Goal: Task Accomplishment & Management: Use online tool/utility

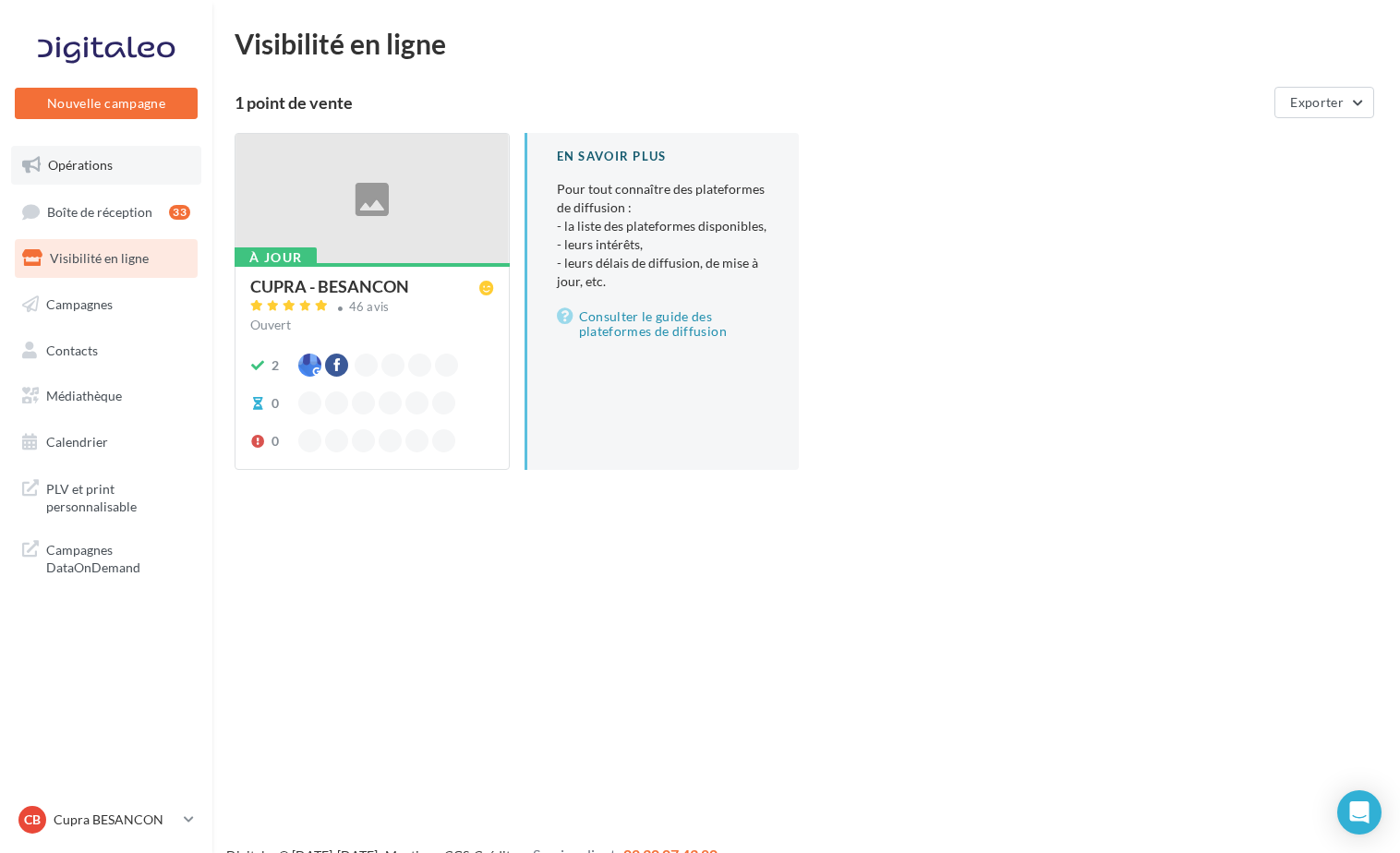
click at [104, 159] on span "Opérations" at bounding box center [81, 165] width 65 height 16
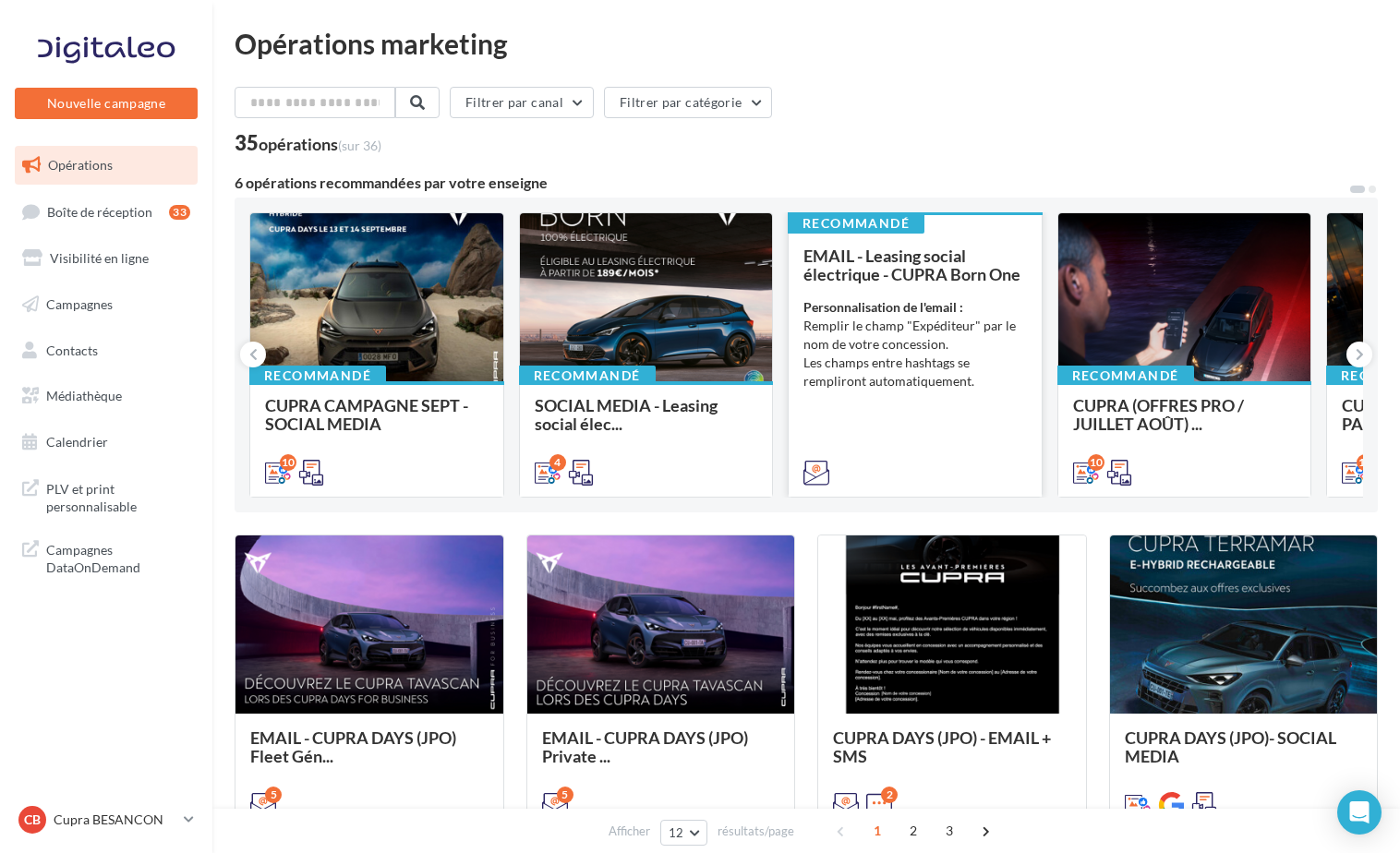
click at [898, 412] on div "EMAIL - Leasing social électrique - CUPRA Born One Personnalisation de l'email …" at bounding box center [914, 364] width 223 height 234
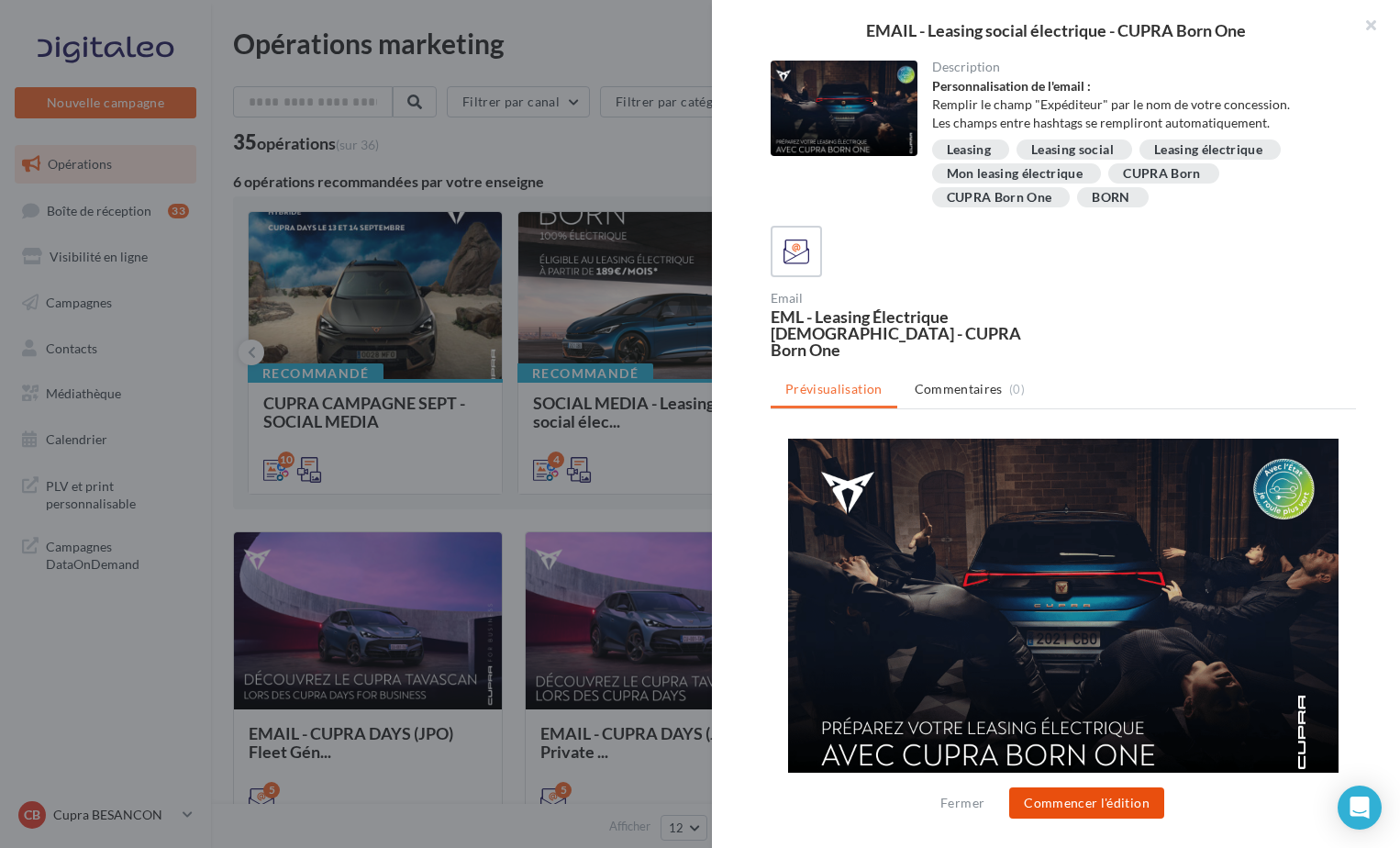
click at [1060, 802] on button "Commencer l'édition" at bounding box center [1086, 803] width 155 height 31
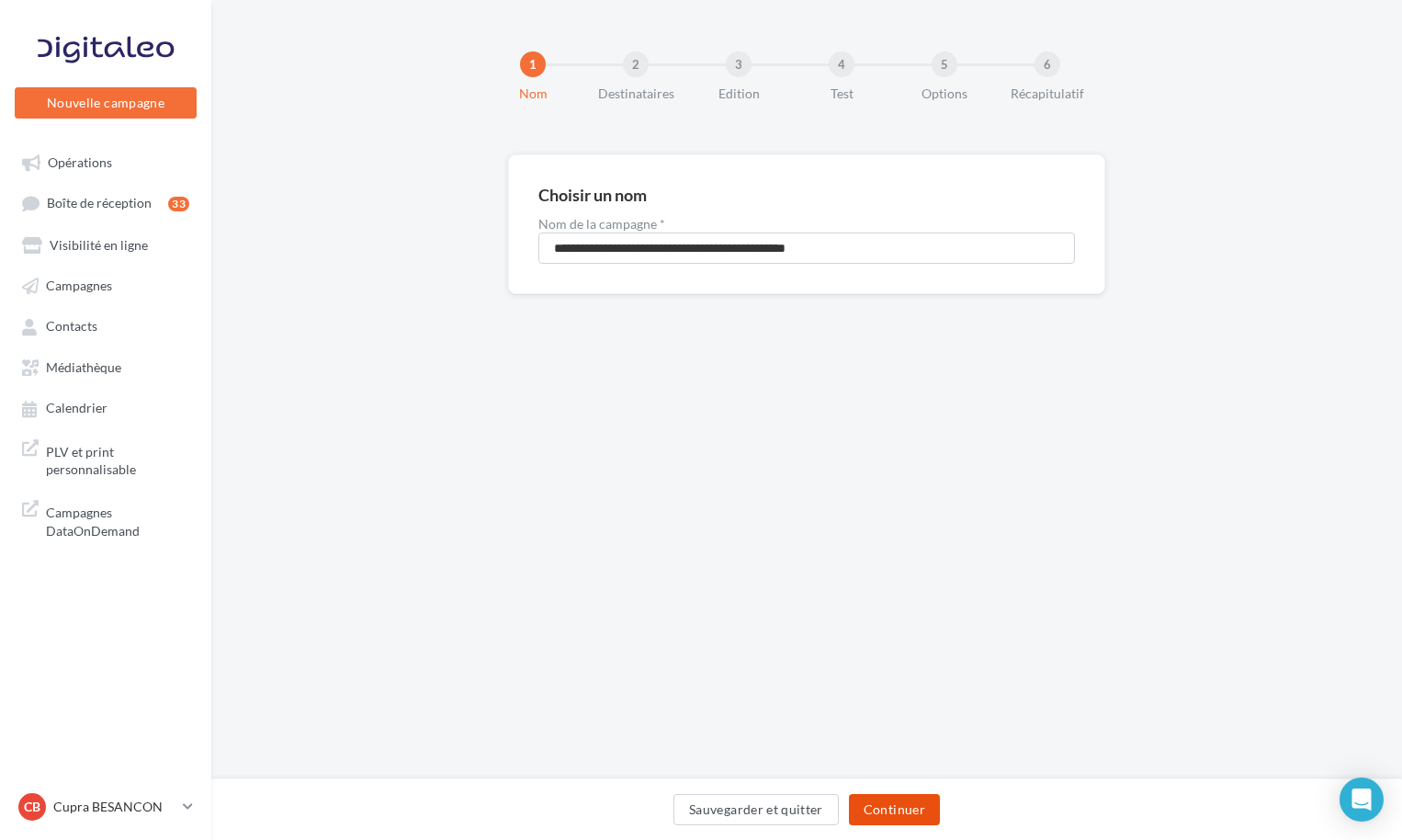
click at [894, 819] on button "Continuer" at bounding box center [894, 810] width 91 height 31
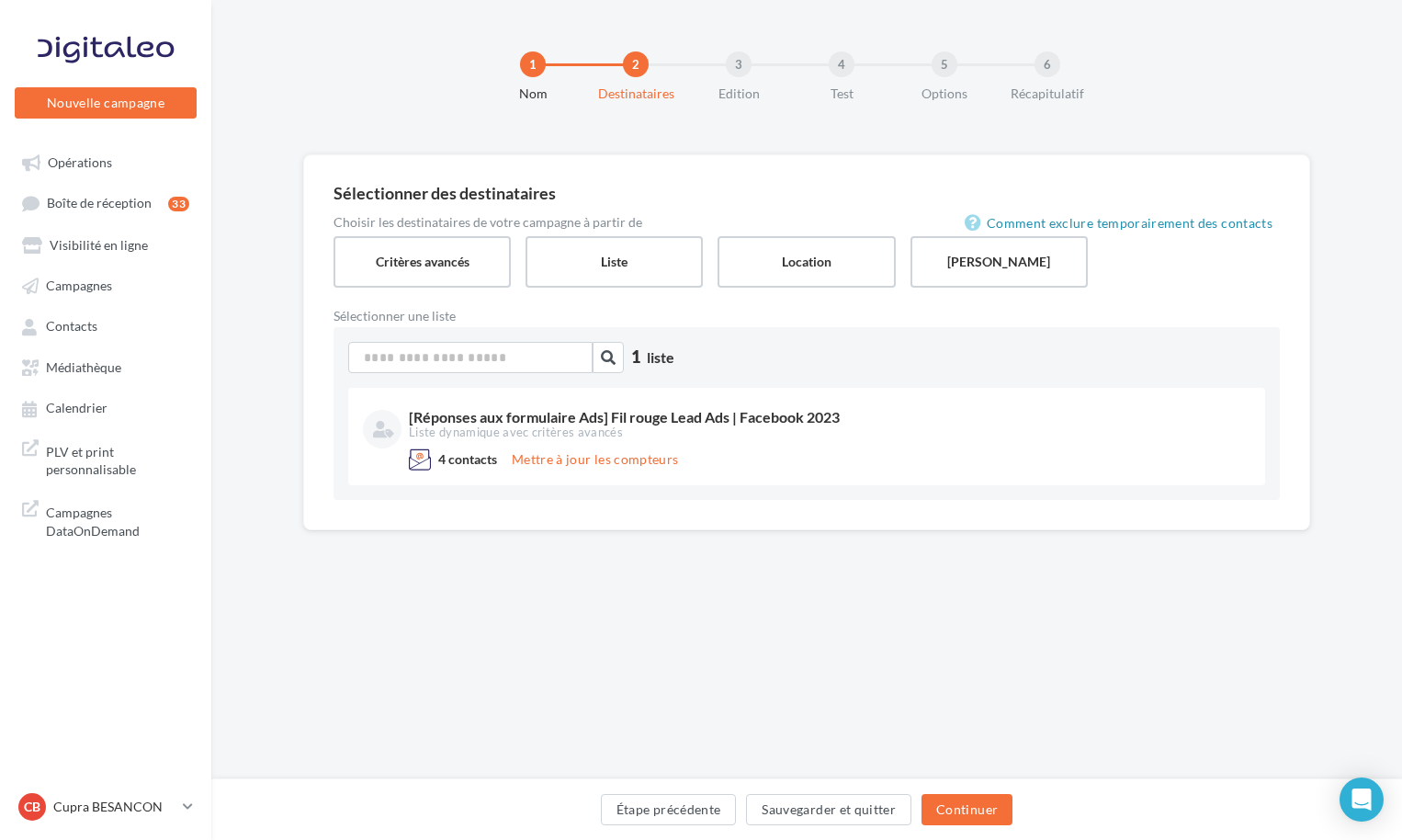
click at [841, 72] on div "4" at bounding box center [841, 65] width 25 height 25
click at [959, 818] on button "Continuer" at bounding box center [967, 810] width 91 height 31
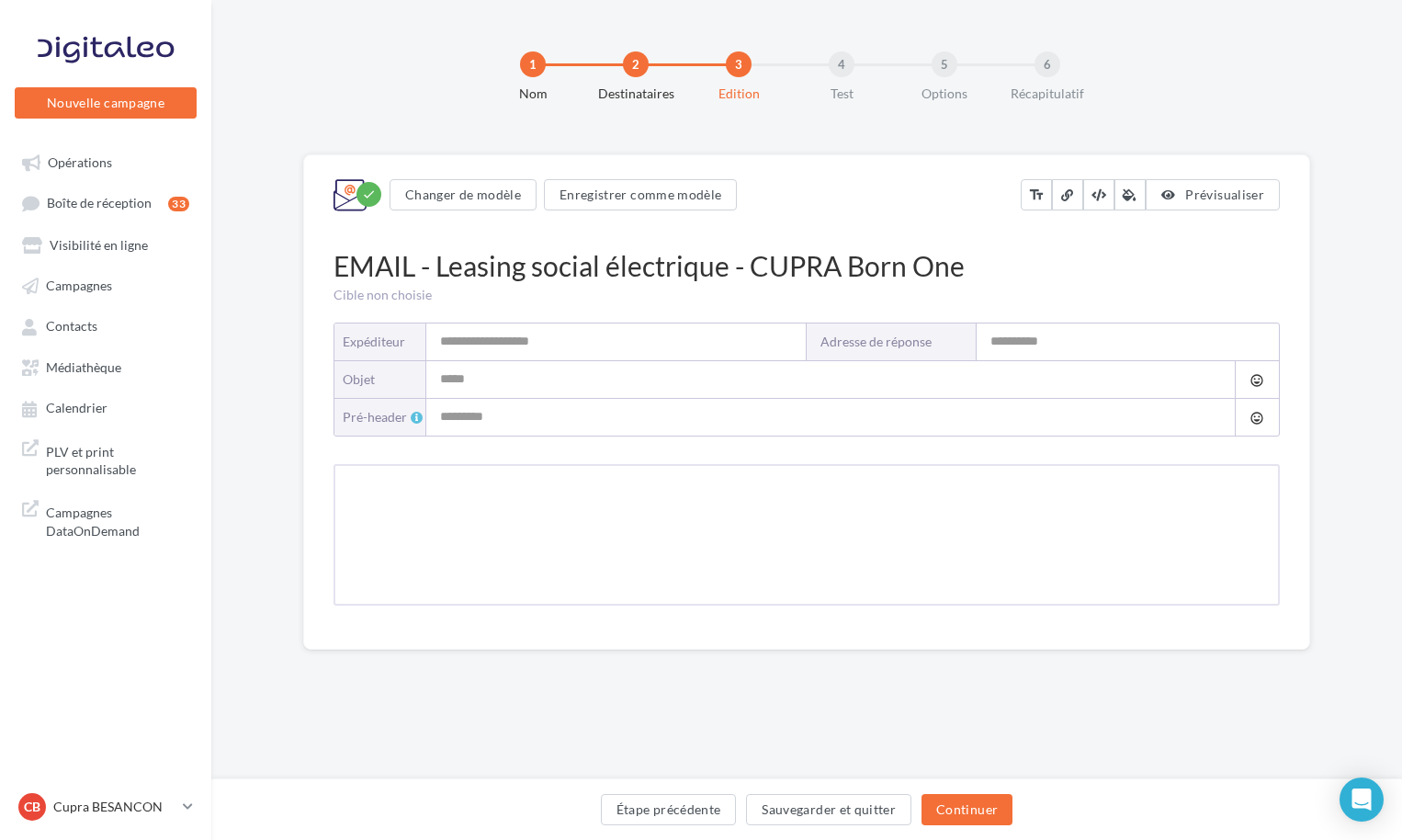
type input "**********"
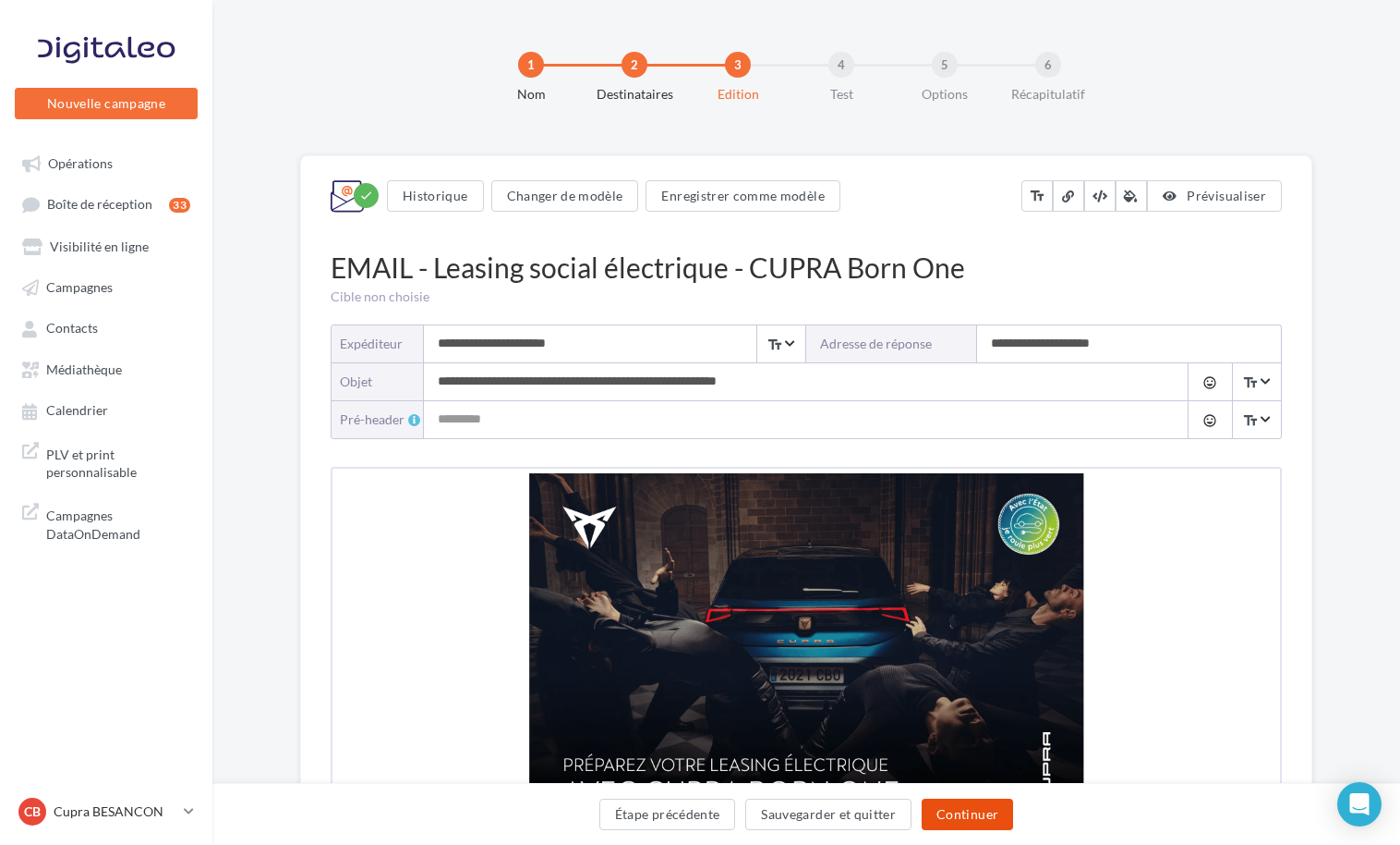
click at [963, 811] on button "Continuer" at bounding box center [966, 815] width 91 height 31
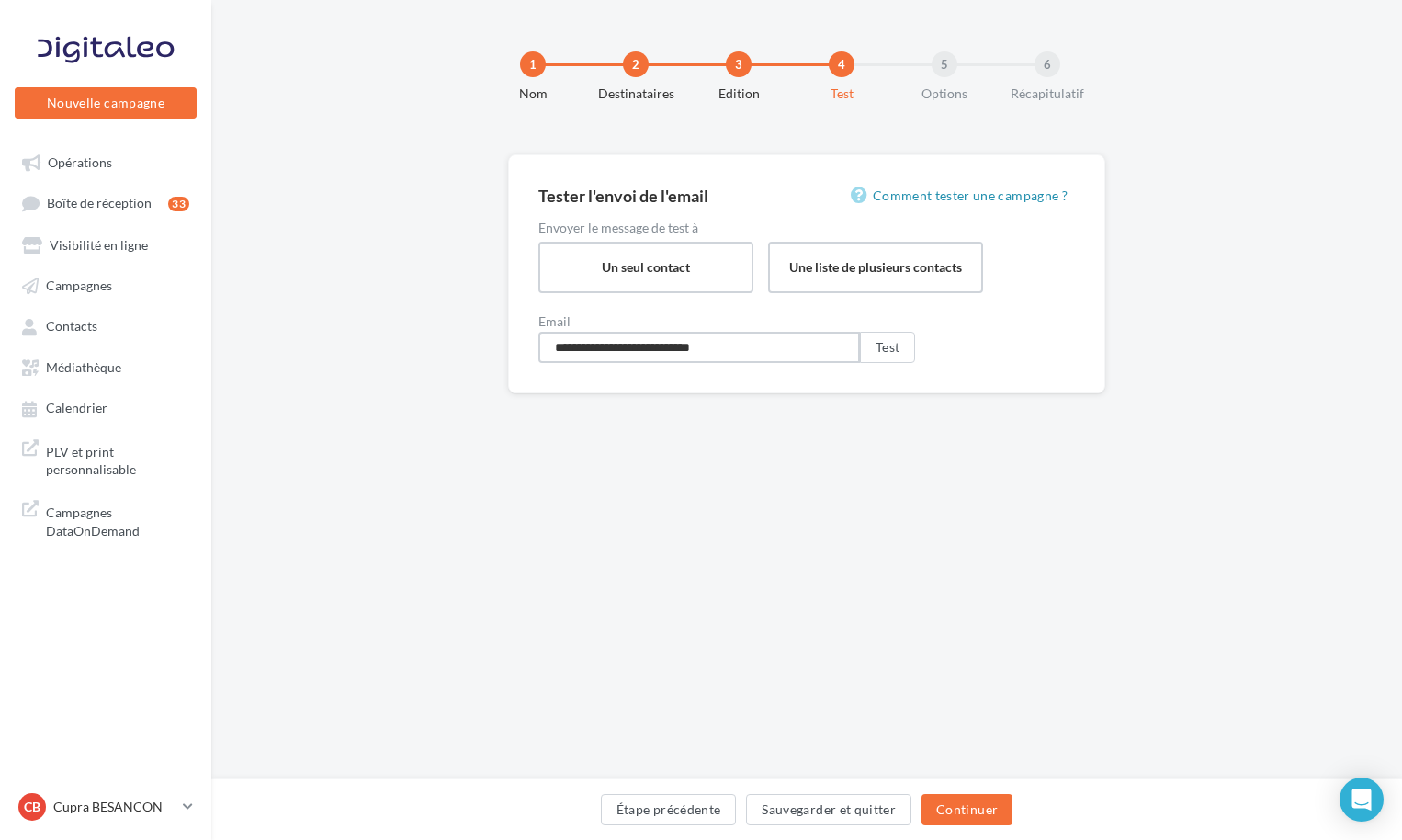
drag, startPoint x: 750, startPoint y: 346, endPoint x: 739, endPoint y: 351, distance: 12.1
click at [750, 346] on input "**********" at bounding box center [699, 347] width 322 height 31
drag, startPoint x: 644, startPoint y: 348, endPoint x: 431, endPoint y: 364, distance: 213.6
click at [431, 364] on div "**********" at bounding box center [806, 303] width 1191 height 297
type input "**********"
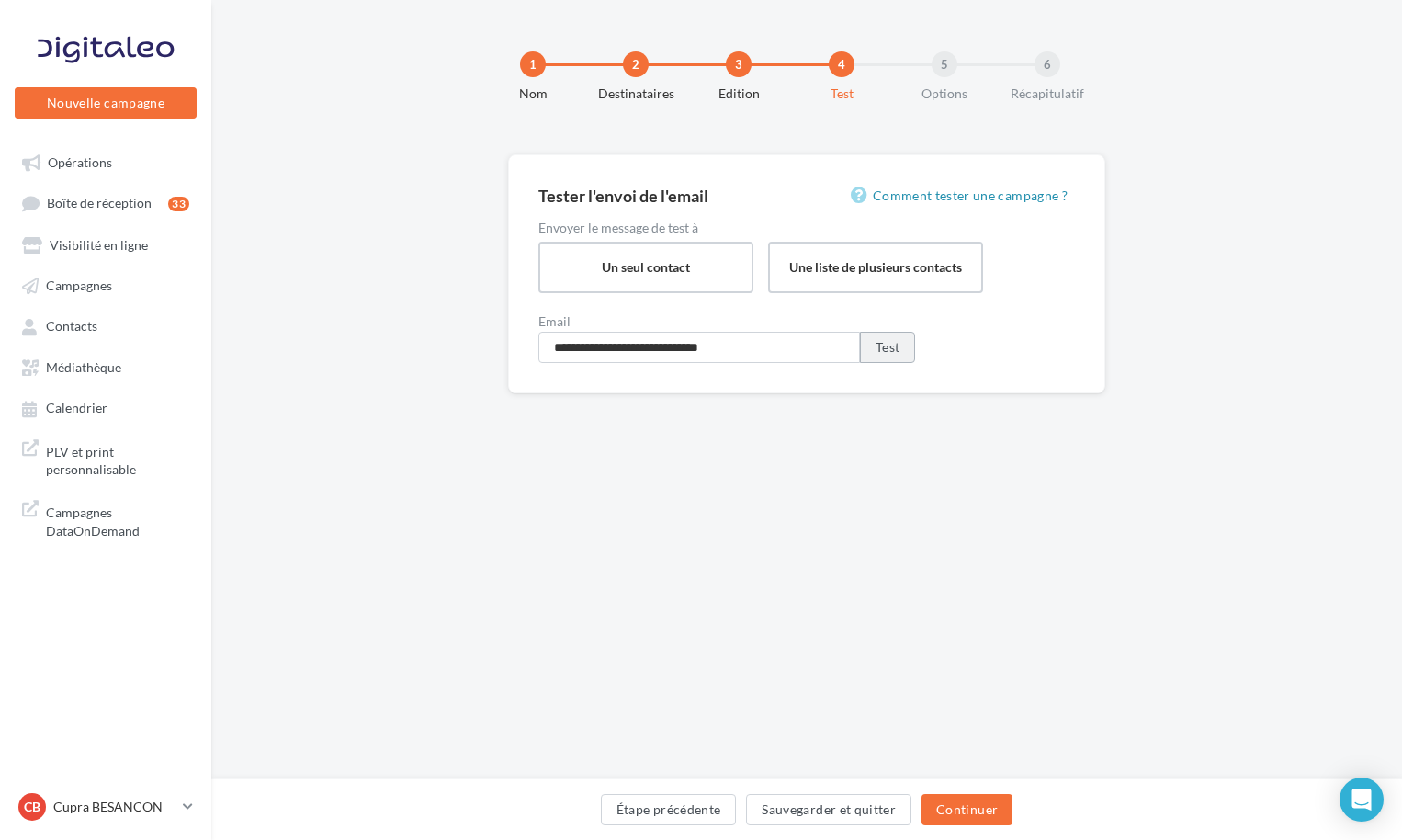
click at [886, 345] on button "Test" at bounding box center [887, 347] width 55 height 31
click at [121, 201] on span "Boîte de réception" at bounding box center [99, 203] width 105 height 16
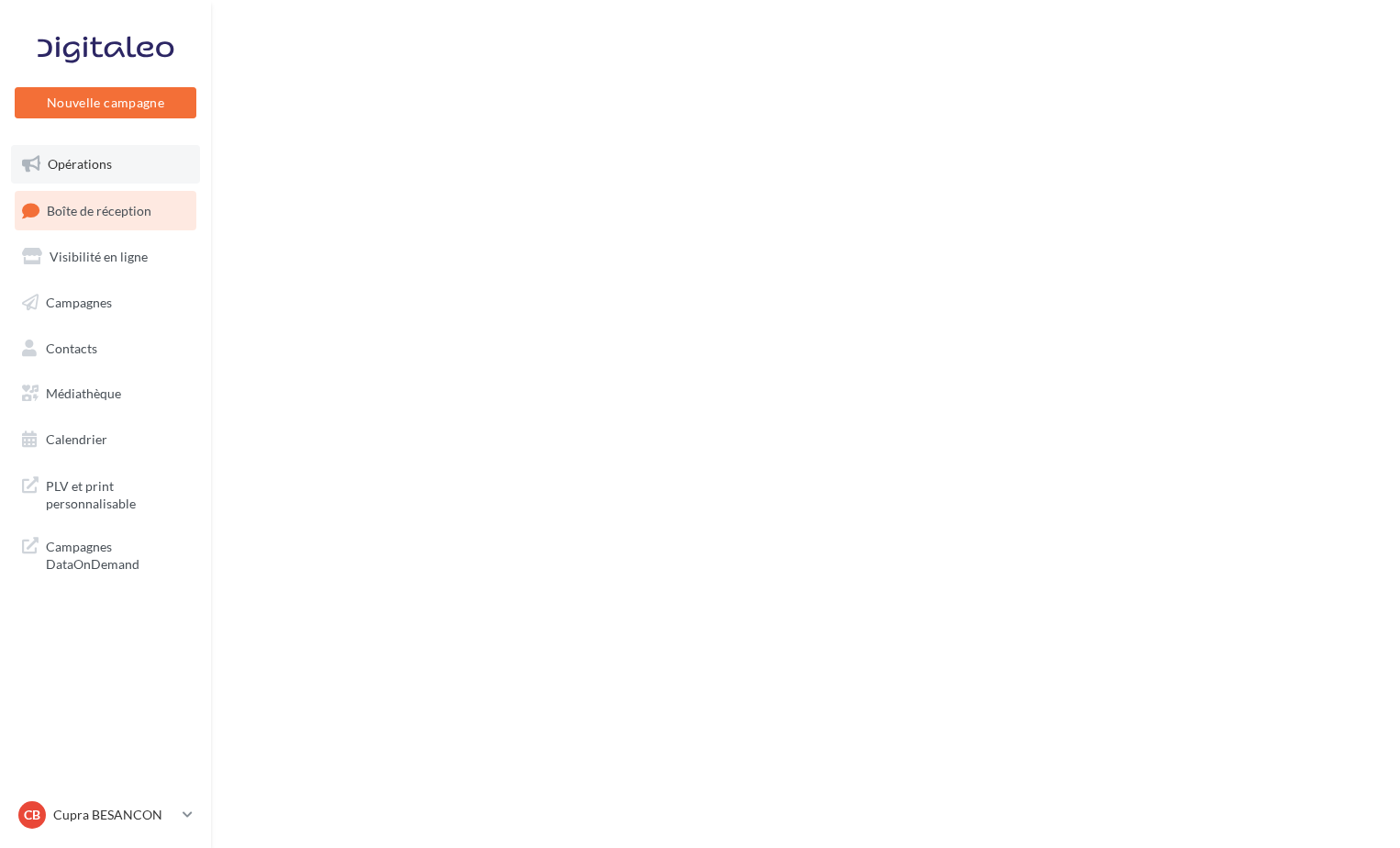
click at [61, 159] on span "Opérations" at bounding box center [80, 164] width 64 height 16
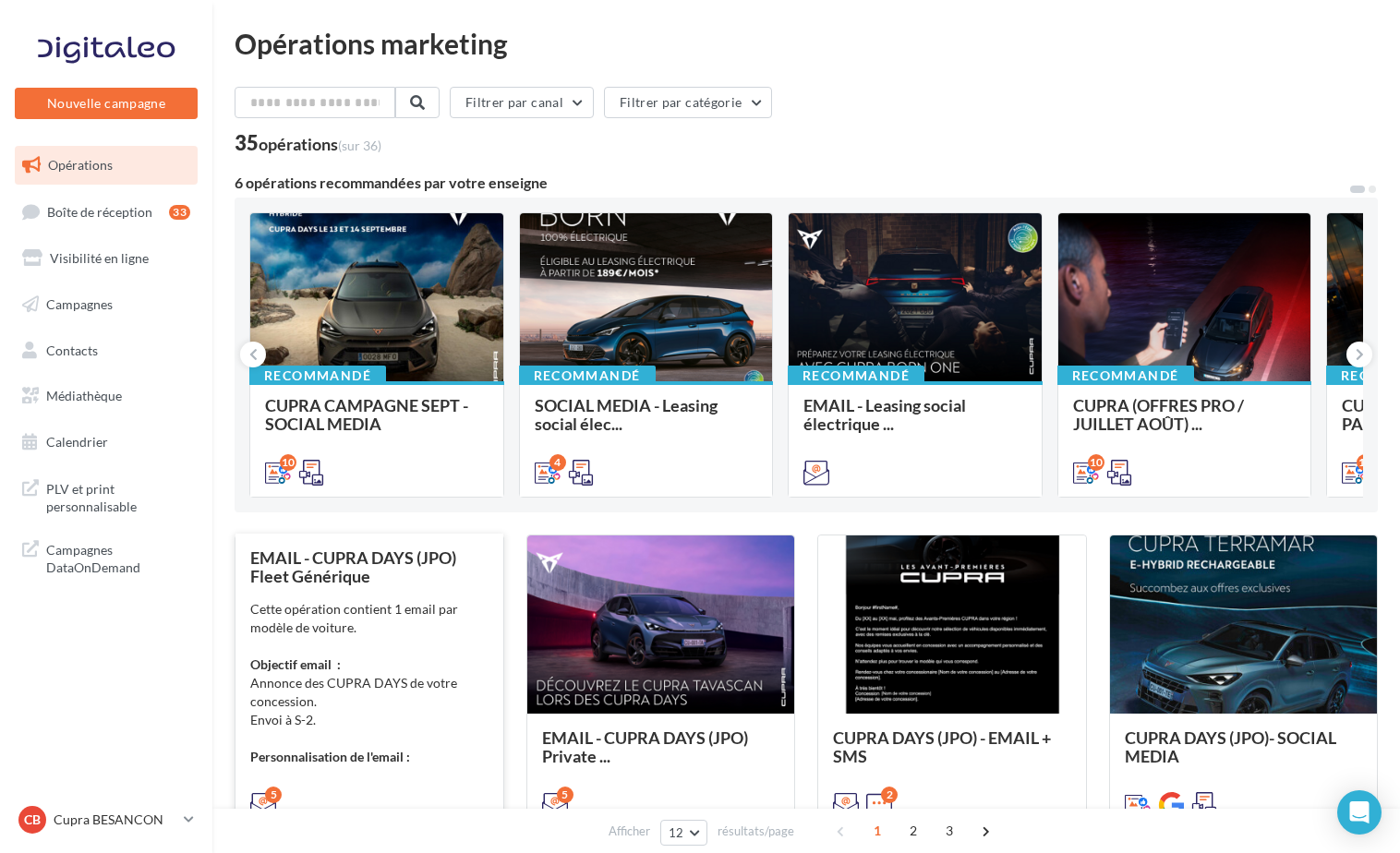
click at [418, 609] on div "Cette opération contient 1 email par modèle de voiture. Objectif email : Annonc…" at bounding box center [370, 683] width 238 height 166
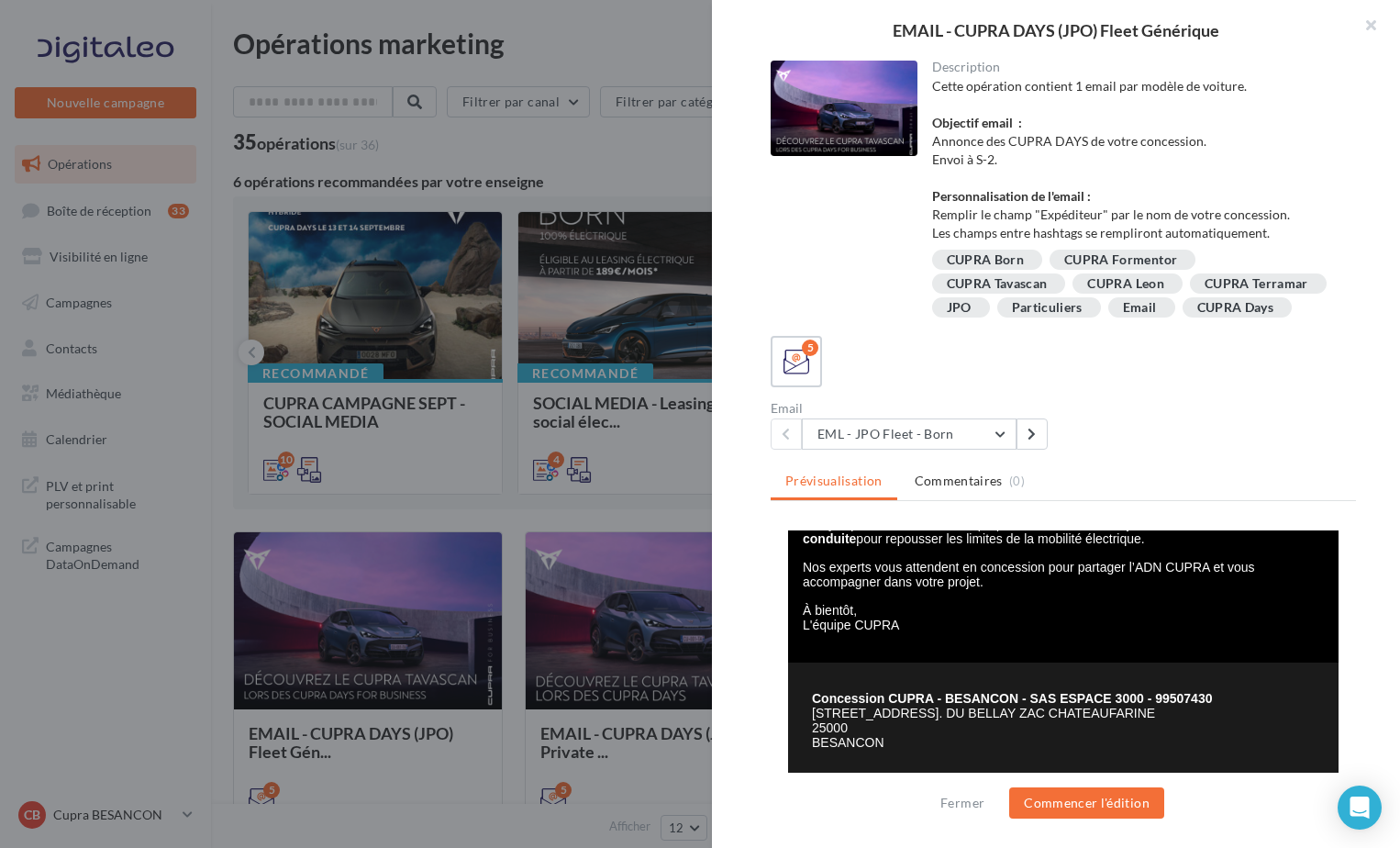
scroll to position [507, 0]
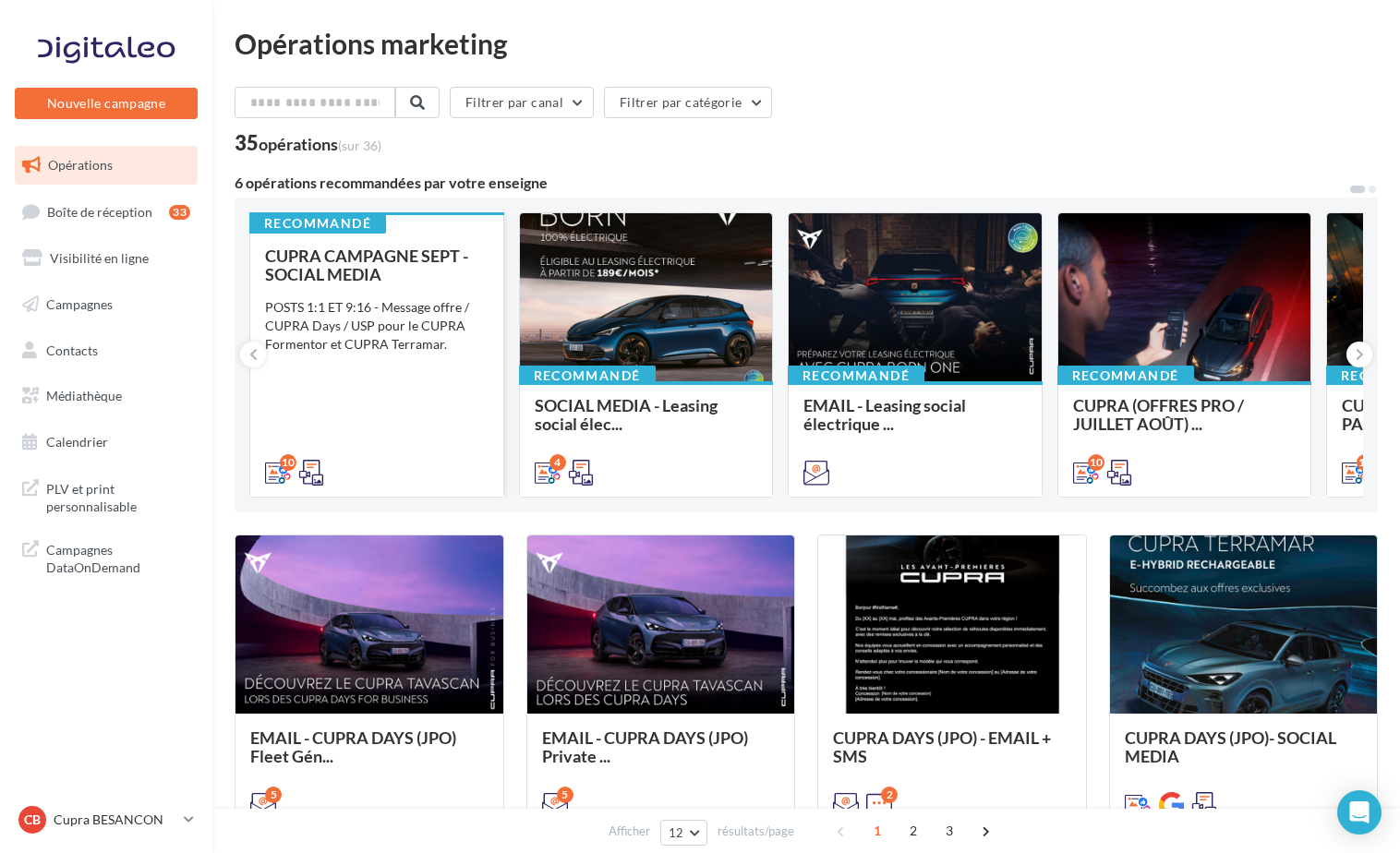
click at [405, 416] on div "CUPRA CAMPAGNE SEPT - SOCIAL MEDIA POSTS 1:1 ET 9:16 - Message offre / CUPRA Da…" at bounding box center [377, 364] width 223 height 234
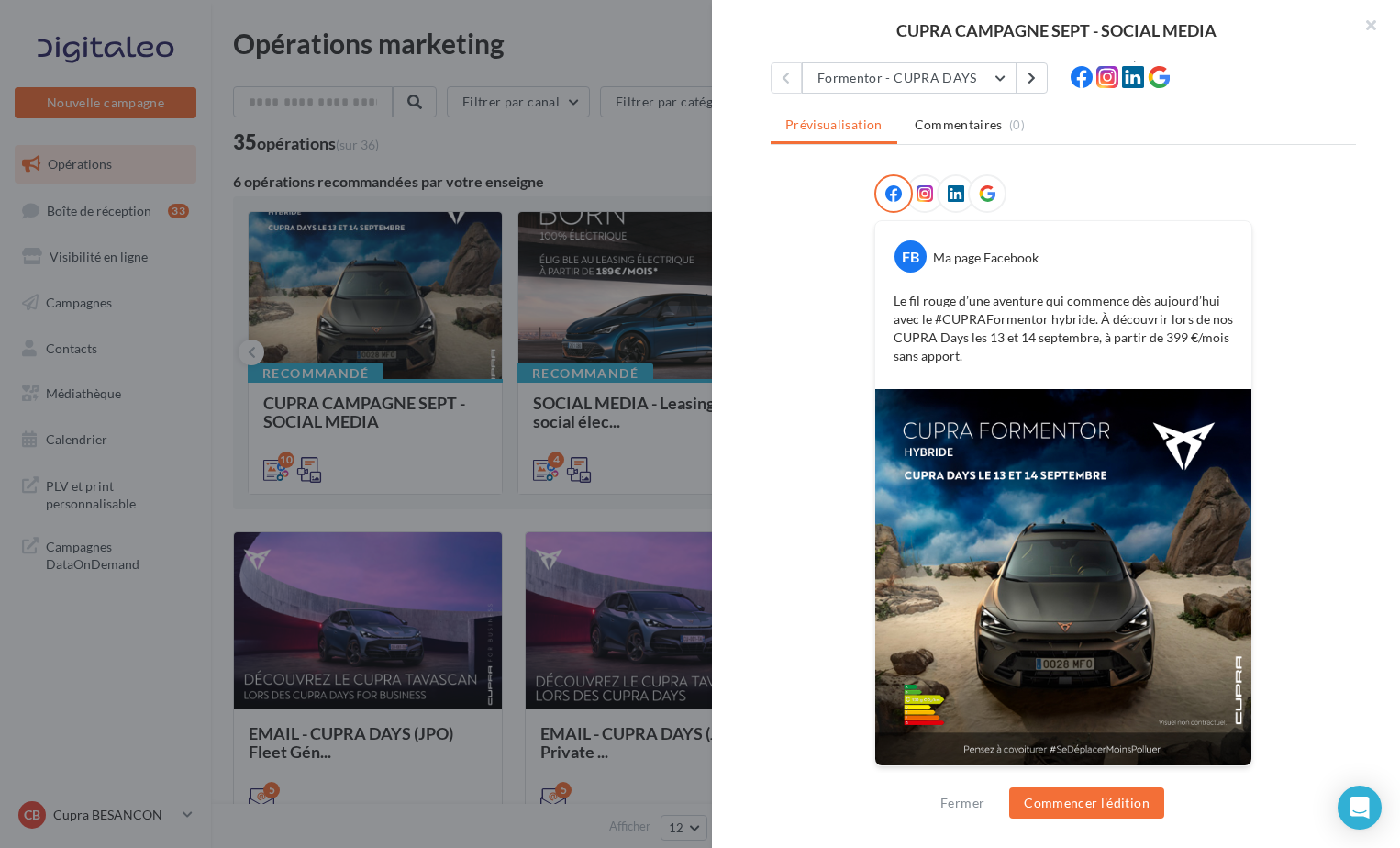
scroll to position [204, 0]
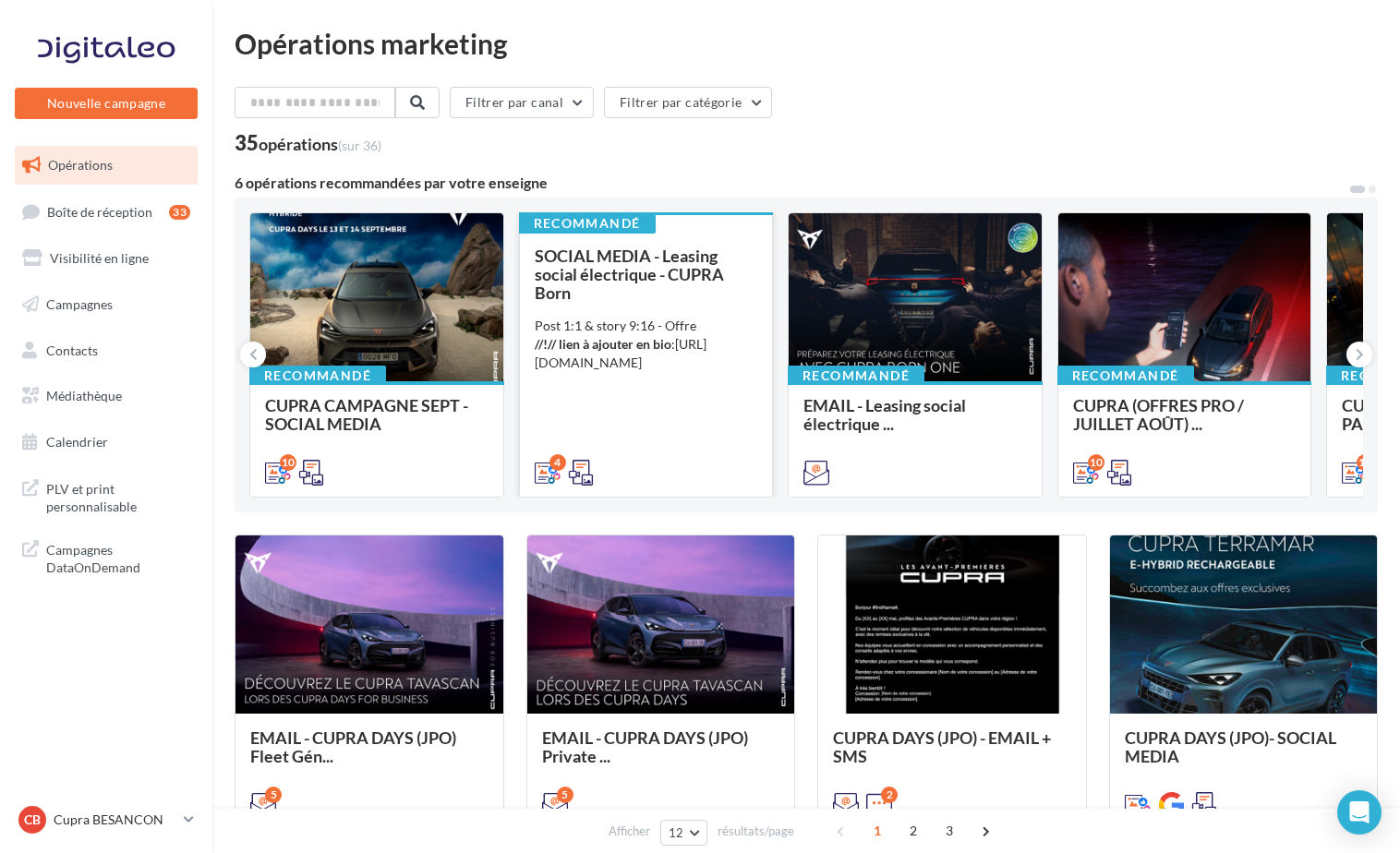
click at [701, 341] on div "Post 1:1 & story 9:16 - Offre //!// lien à ajouter en bio : [URL][DOMAIN_NAME]" at bounding box center [646, 344] width 223 height 55
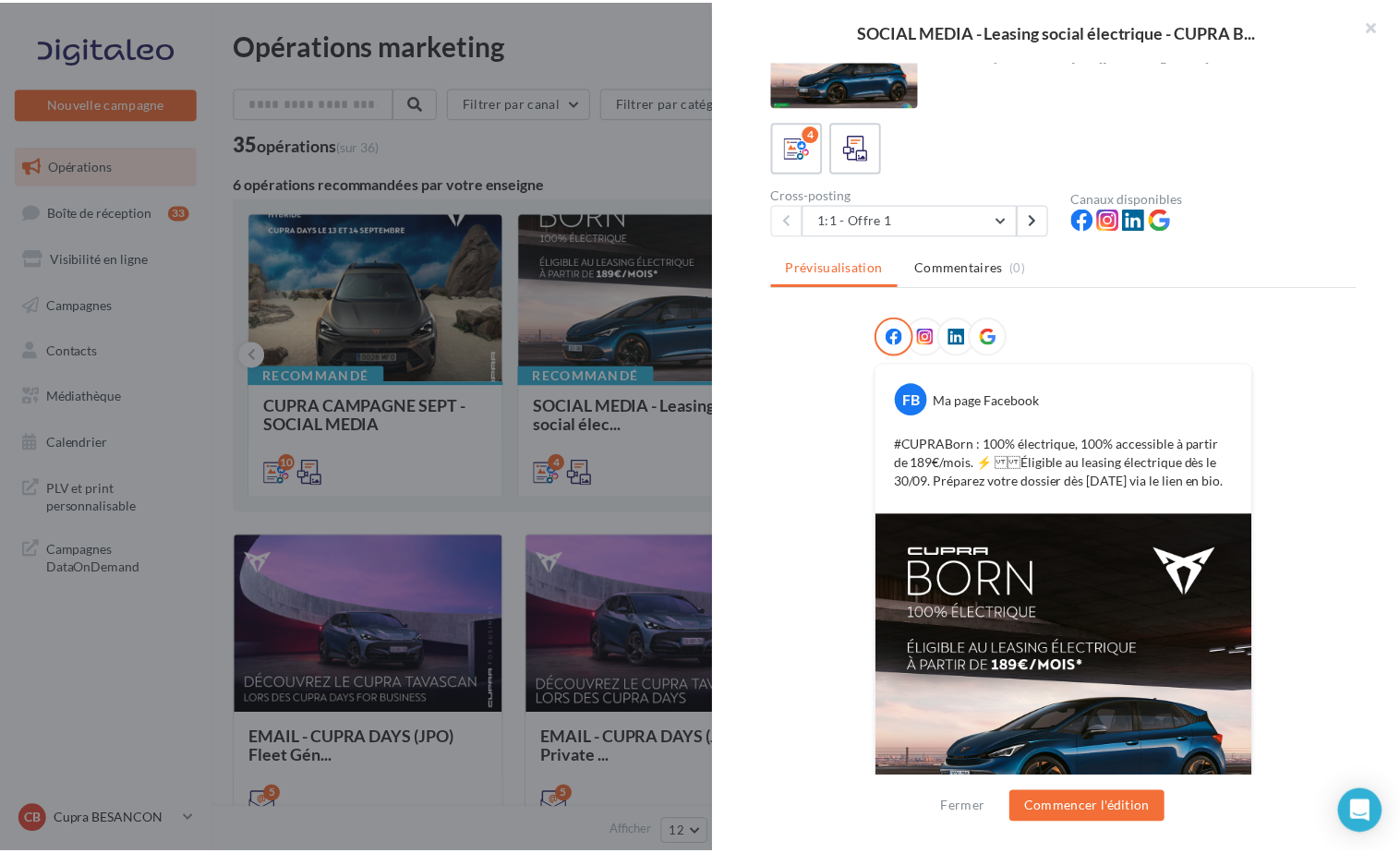
scroll to position [175, 0]
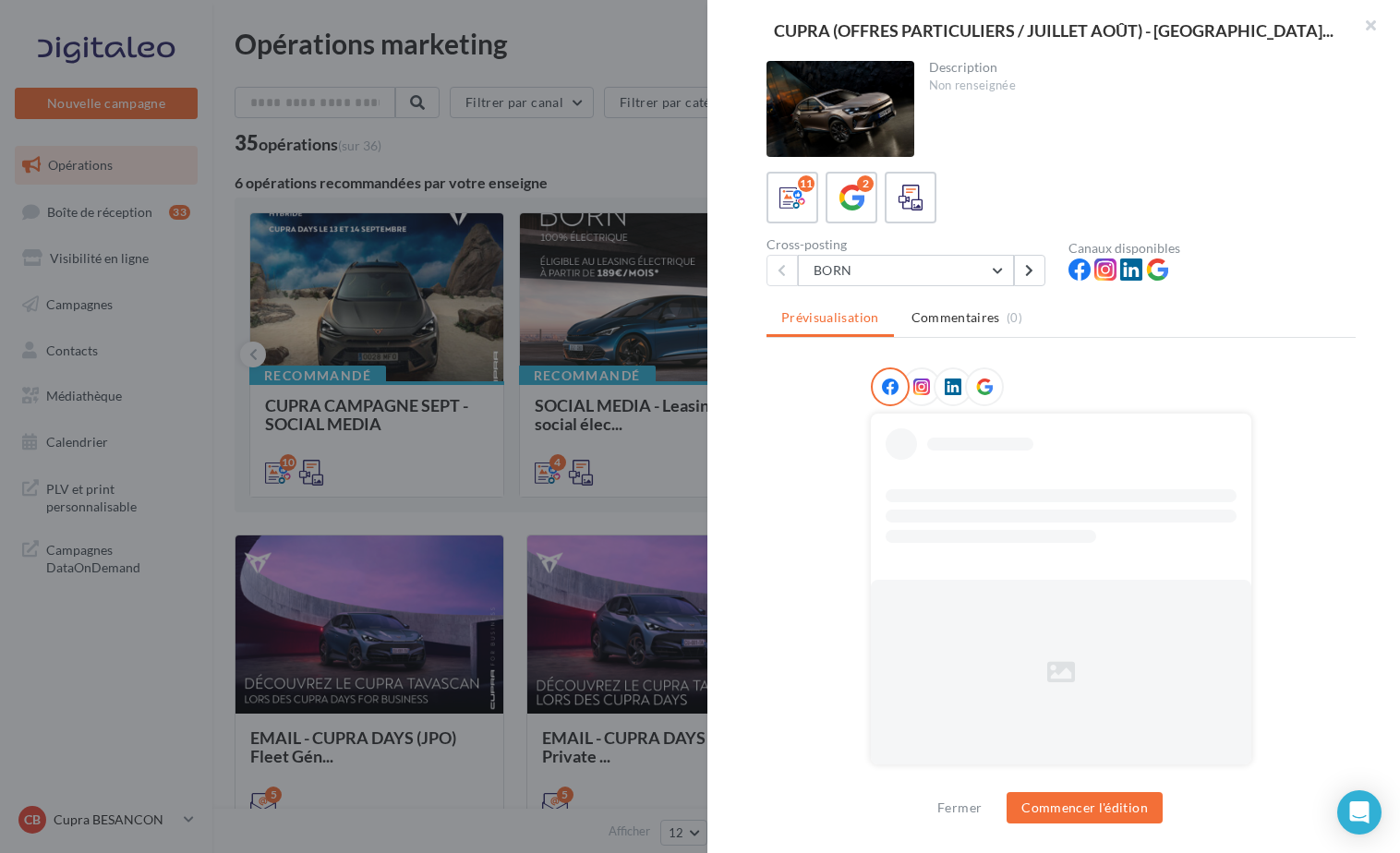
click at [577, 362] on div at bounding box center [700, 426] width 1400 height 853
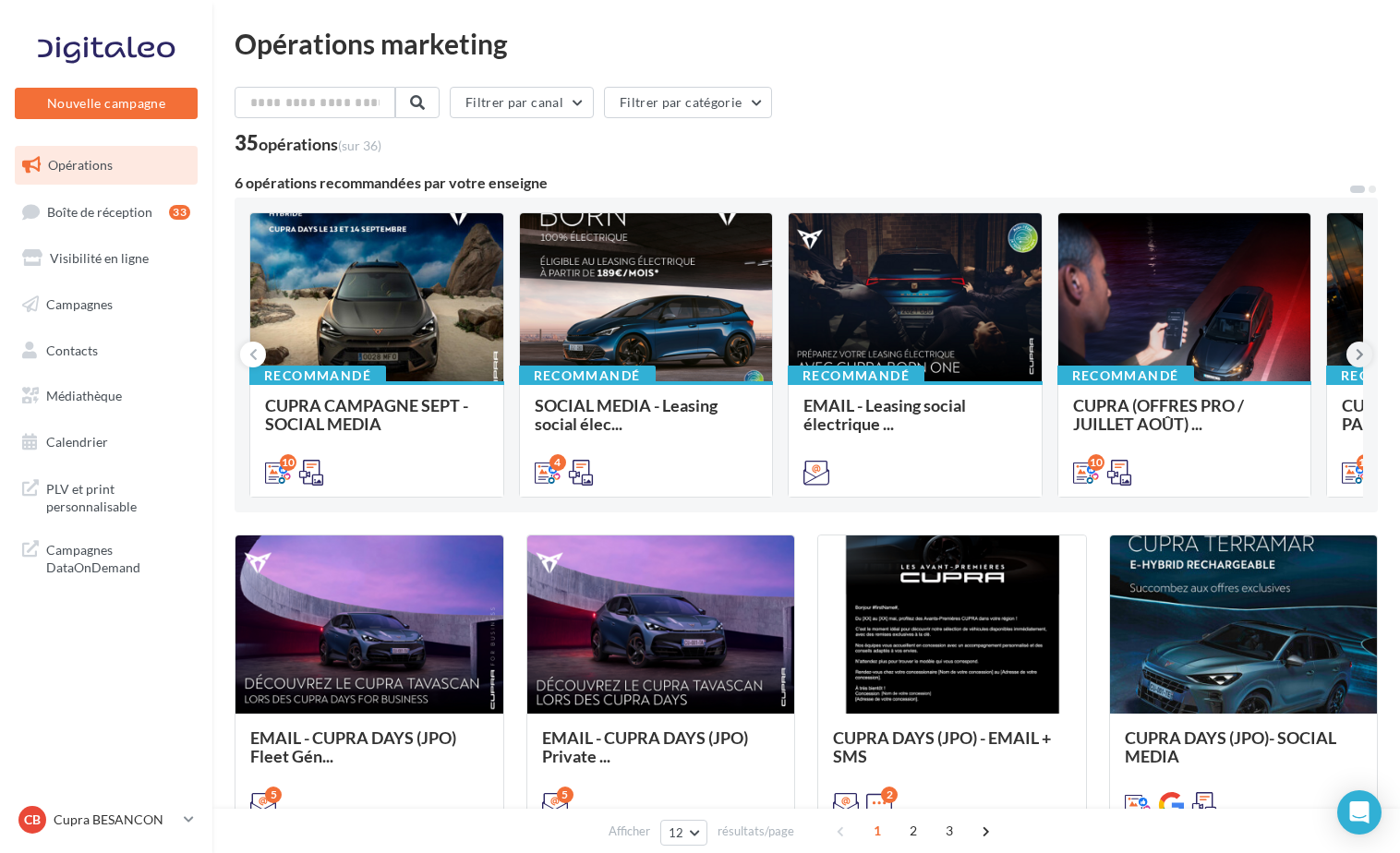
click at [1370, 349] on button at bounding box center [1360, 355] width 26 height 26
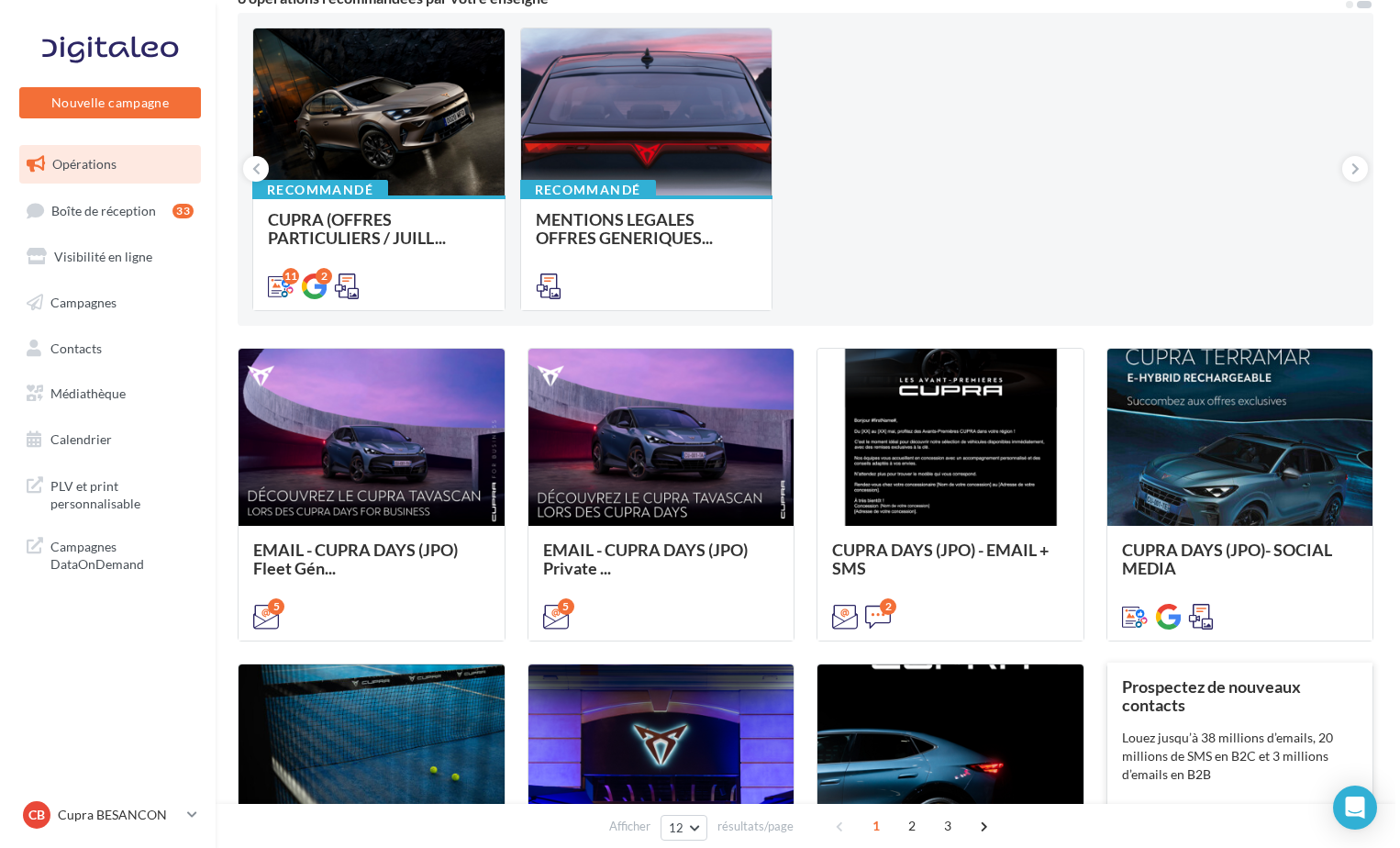
scroll to position [276, 0]
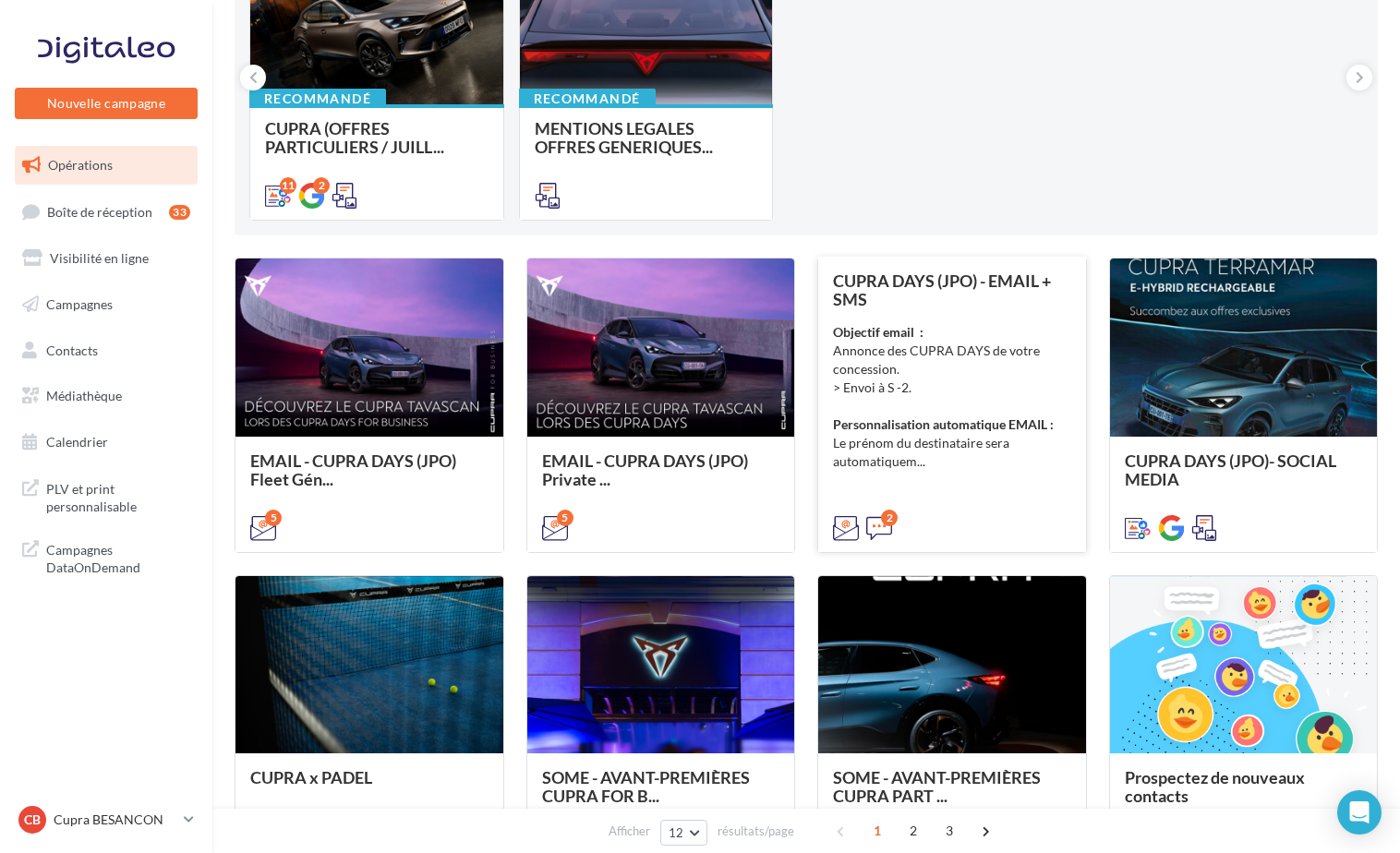
click at [908, 305] on div "CUPRA DAYS (JPO) - EMAIL + SMS" at bounding box center [952, 290] width 238 height 37
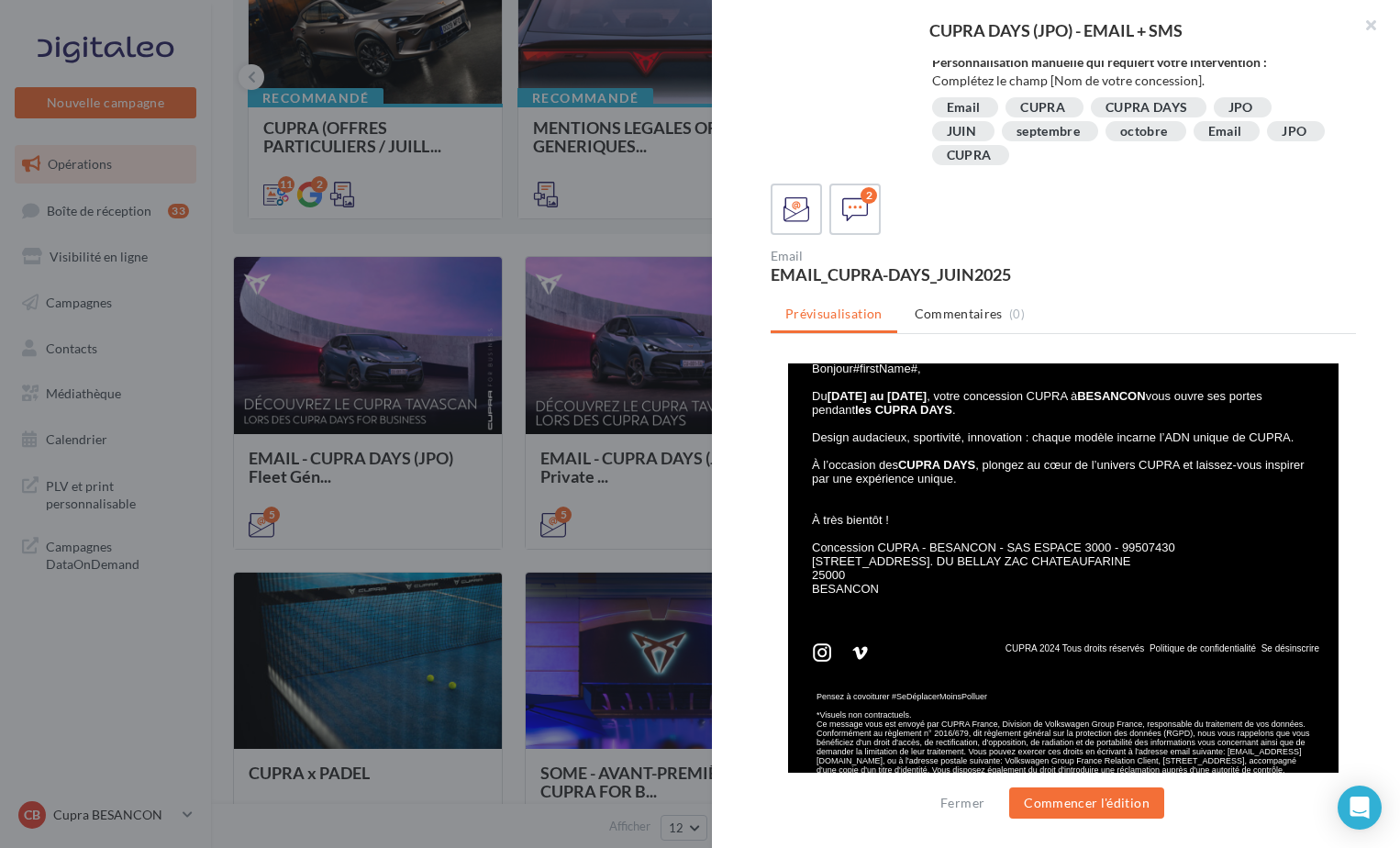
scroll to position [452, 0]
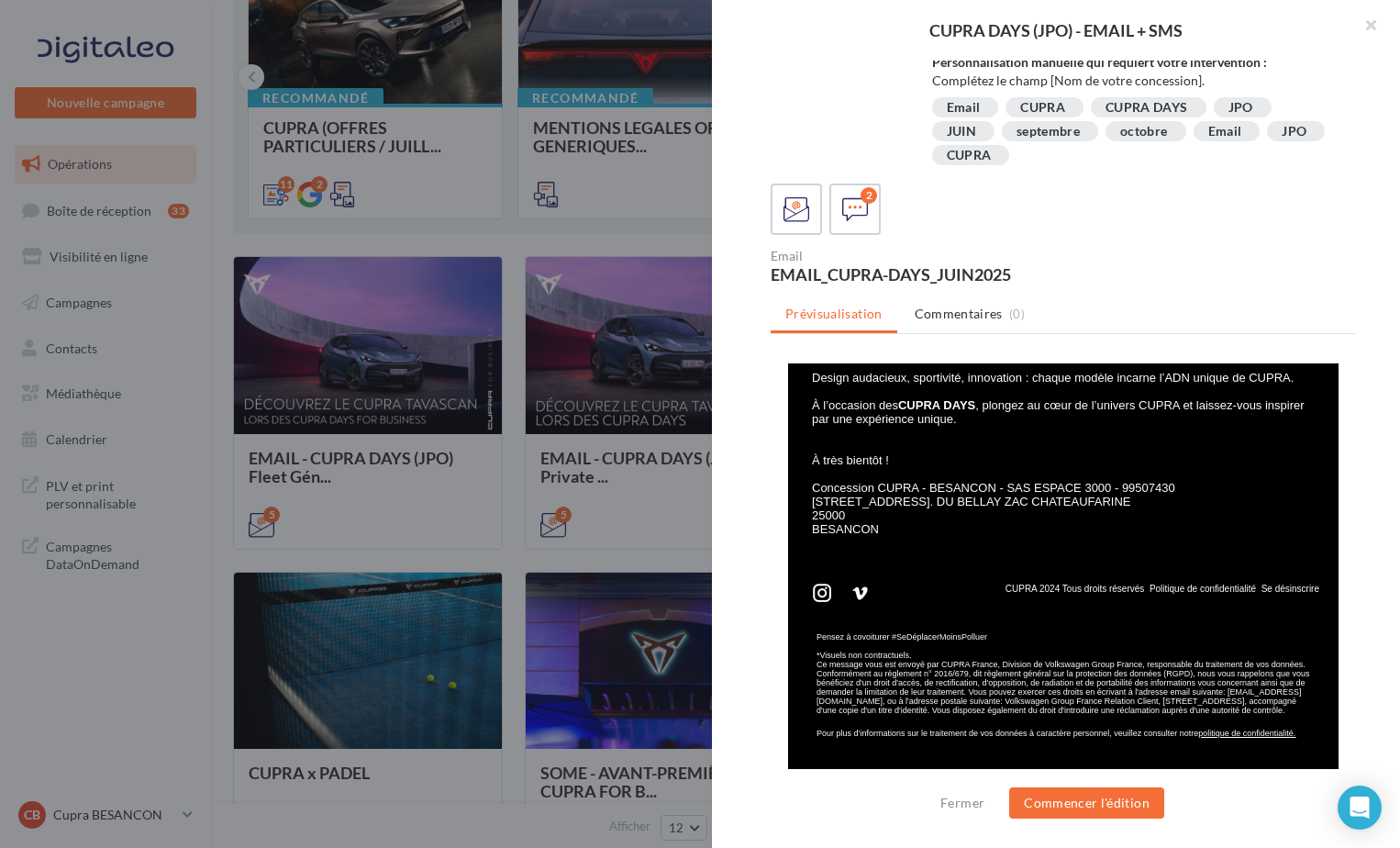
click at [572, 578] on div at bounding box center [700, 424] width 1400 height 848
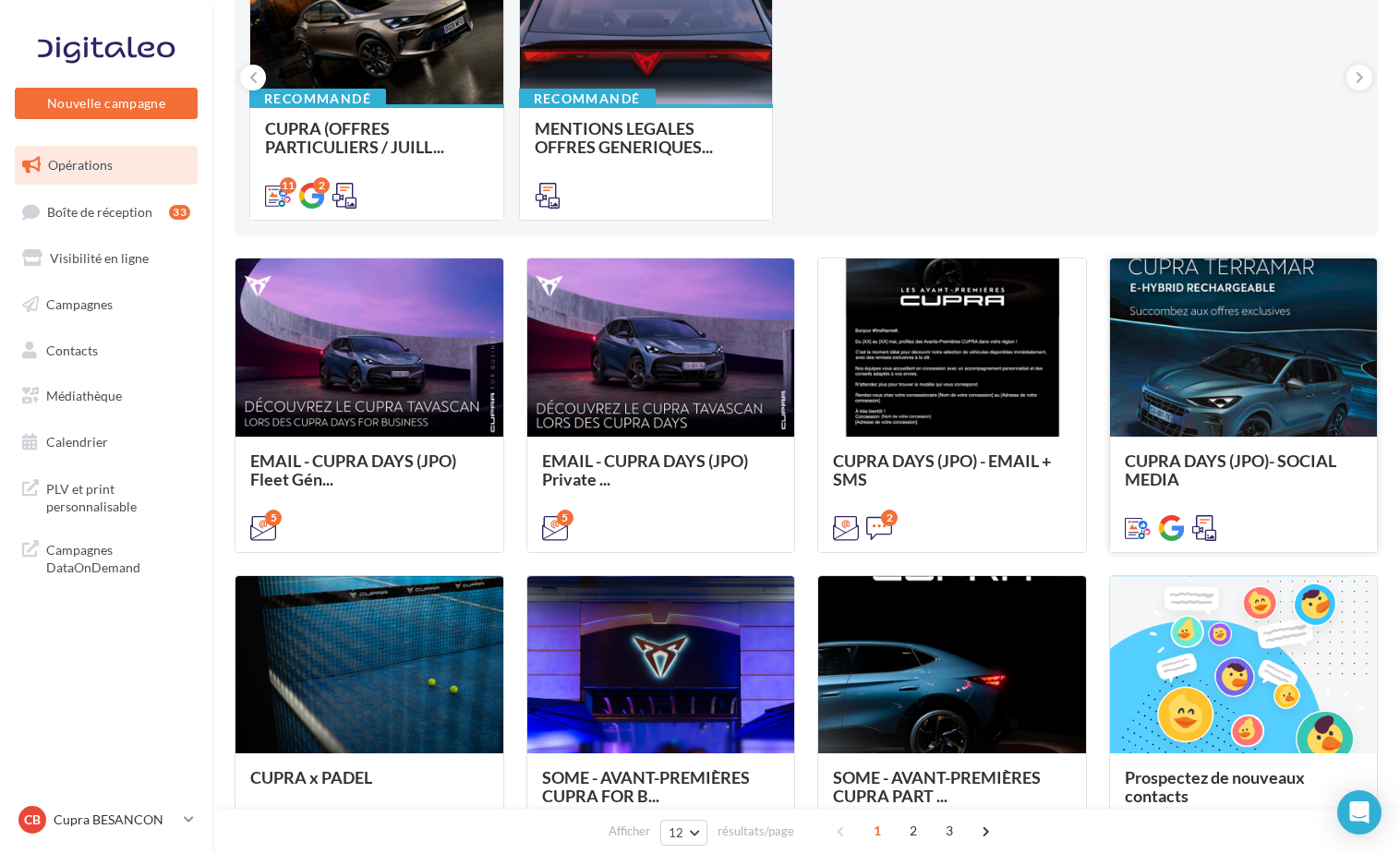
click at [1286, 465] on span "CUPRA DAYS (JPO)- SOCIAL MEDIA" at bounding box center [1230, 469] width 211 height 38
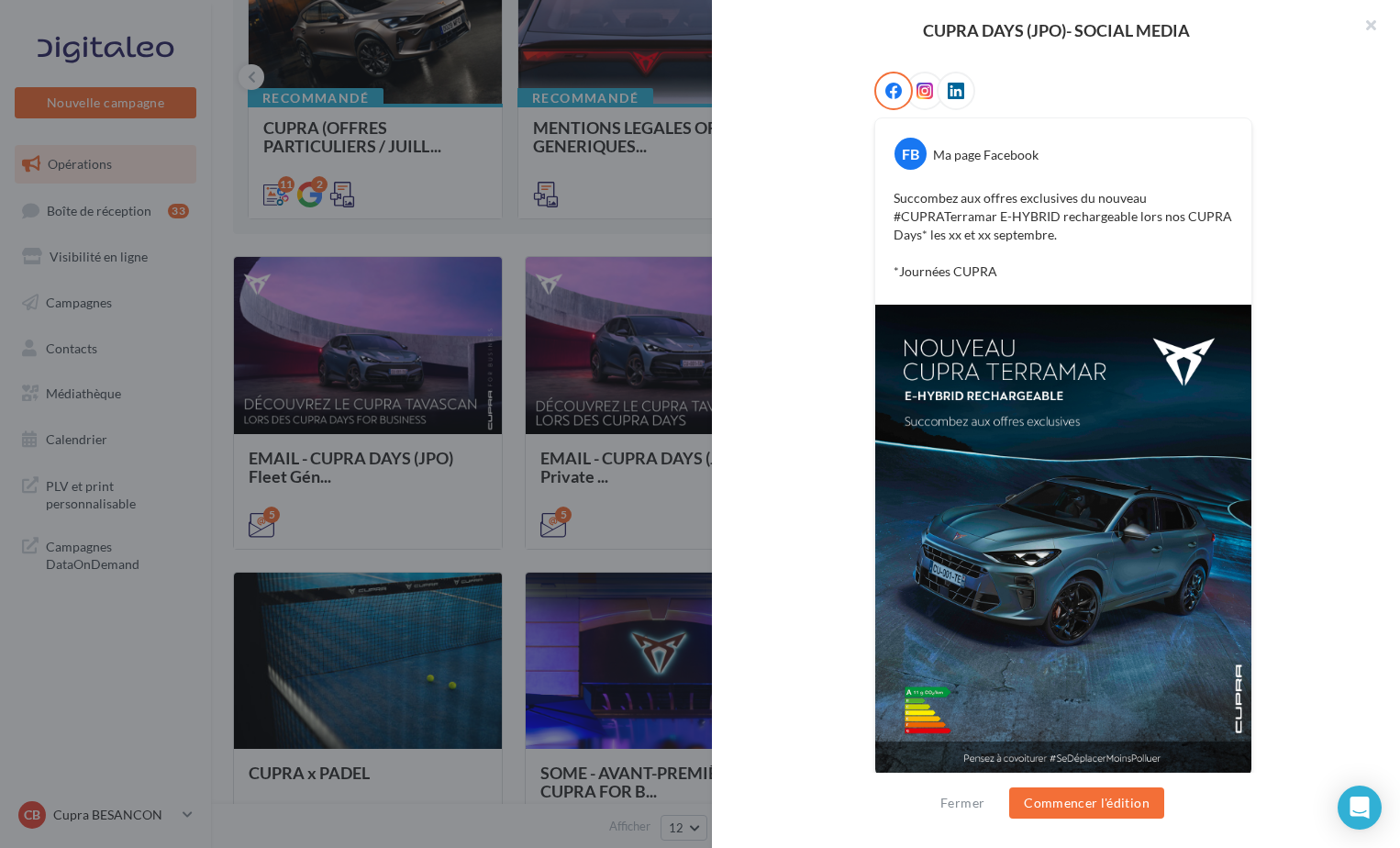
scroll to position [296, 0]
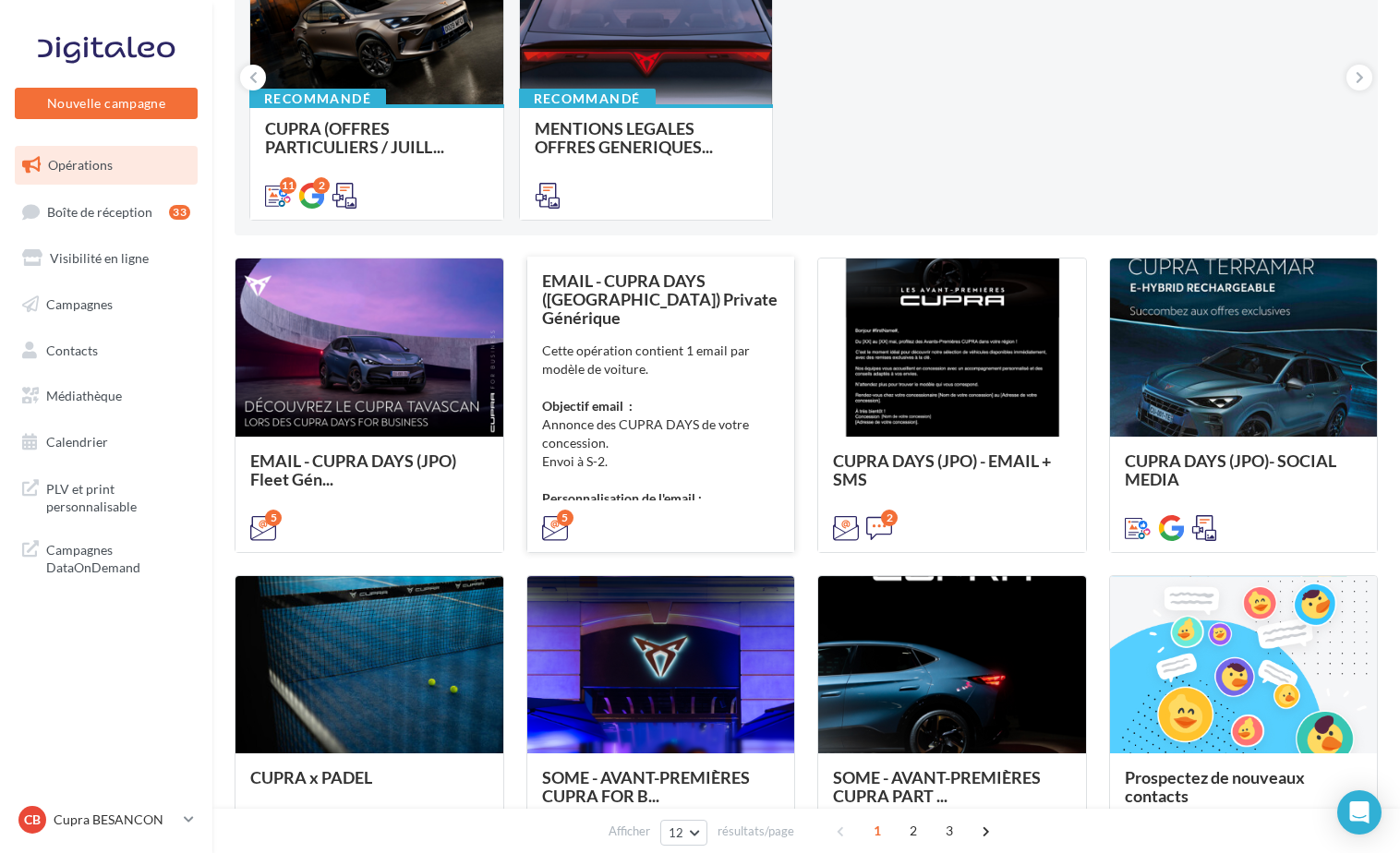
click at [644, 490] on strong "Personnalisation de l'email :" at bounding box center [621, 498] width 160 height 16
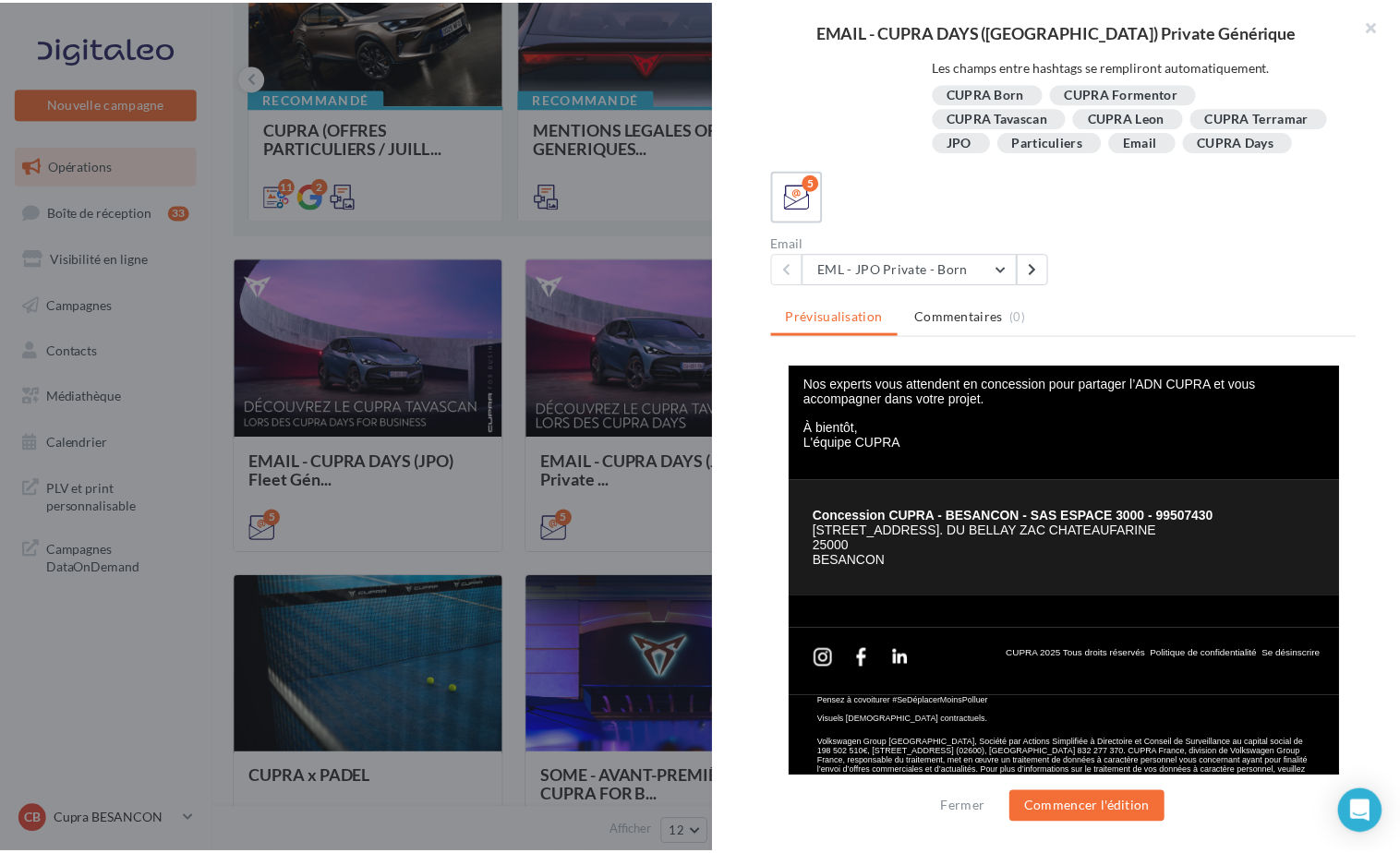
scroll to position [510, 0]
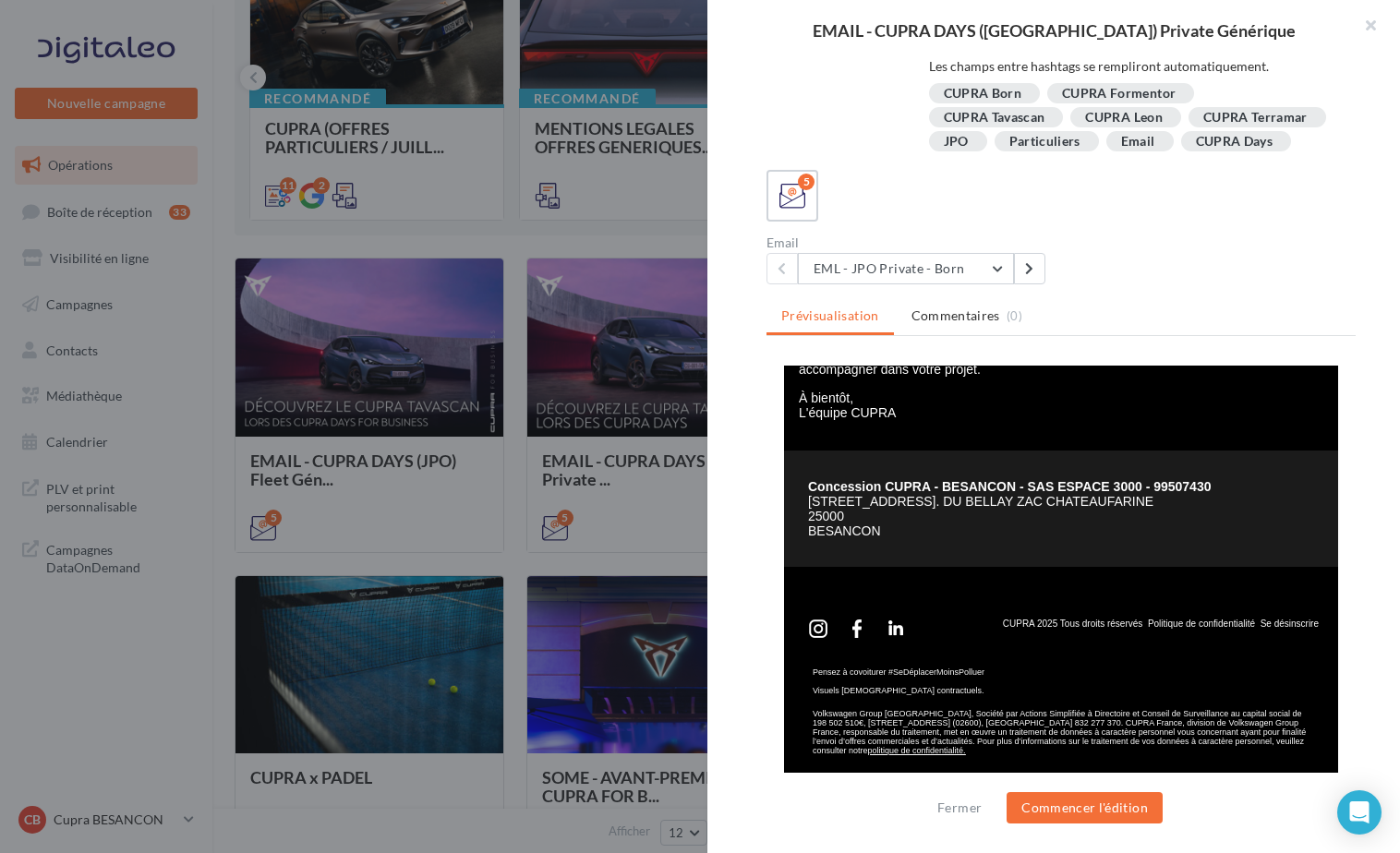
click at [574, 617] on div at bounding box center [700, 426] width 1400 height 853
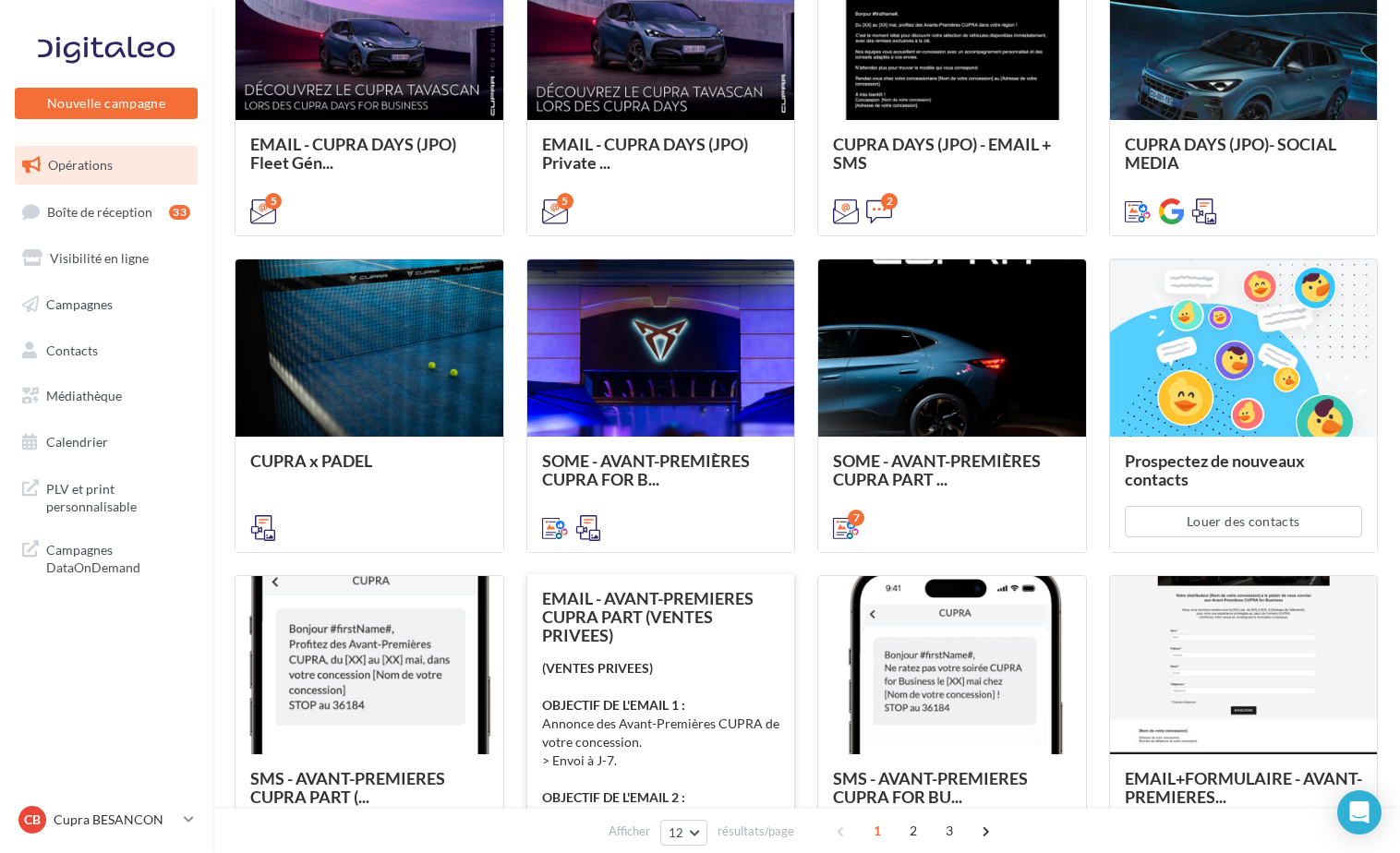
scroll to position [647, 0]
